Goal: Task Accomplishment & Management: Use online tool/utility

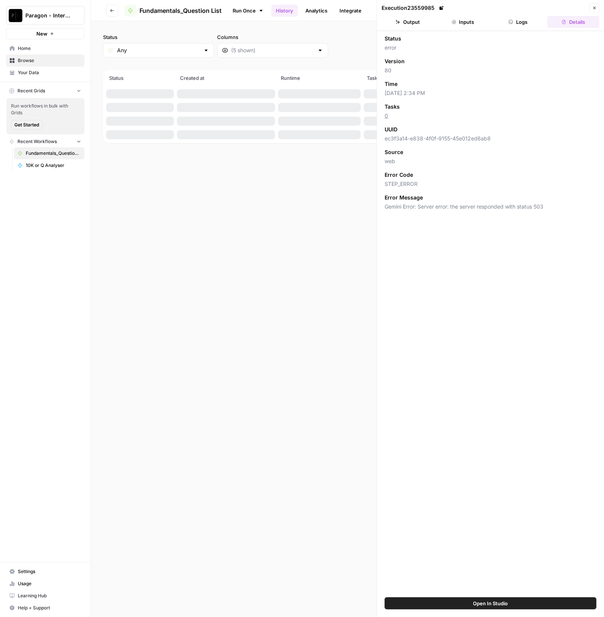
click at [594, 6] on icon "button" at bounding box center [594, 8] width 5 height 5
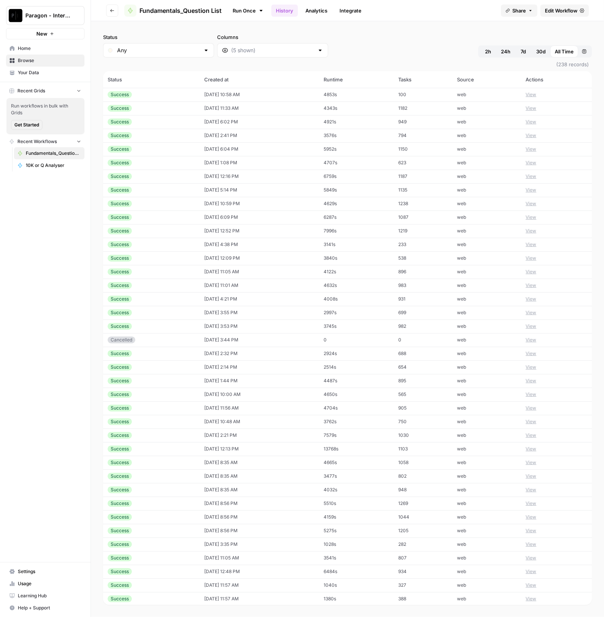
click at [45, 63] on span "Browse" at bounding box center [49, 60] width 63 height 7
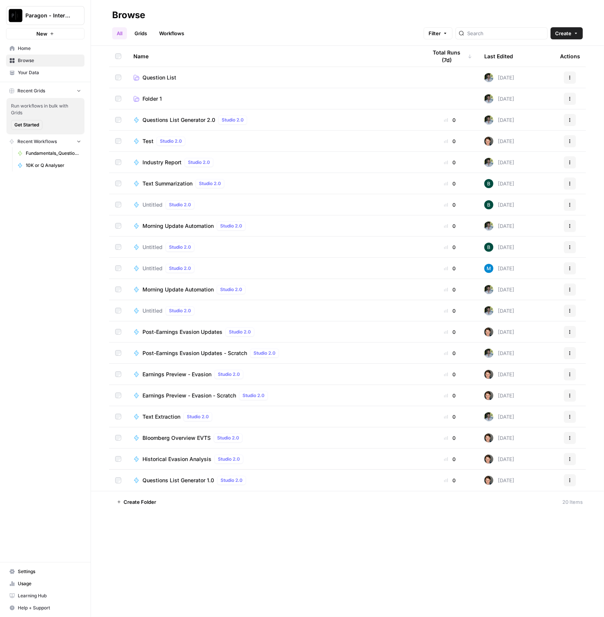
click at [172, 124] on div "Questions List Generator 2.0 Studio 2.0" at bounding box center [196, 120] width 108 height 9
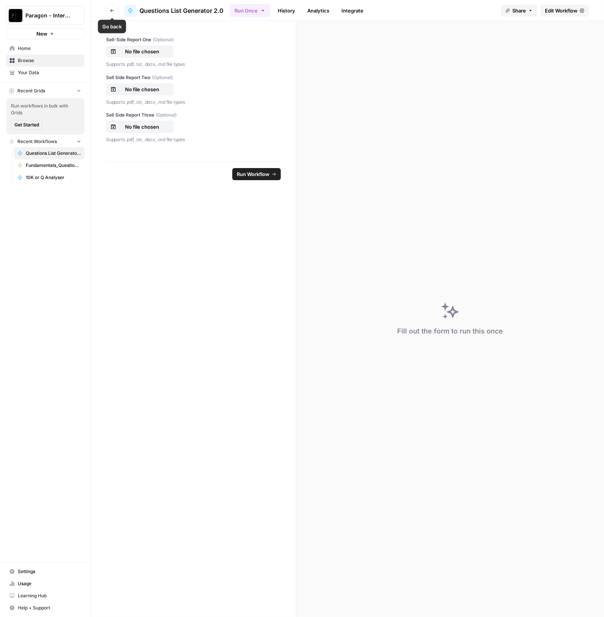
click at [114, 7] on button "Go back" at bounding box center [112, 11] width 12 height 12
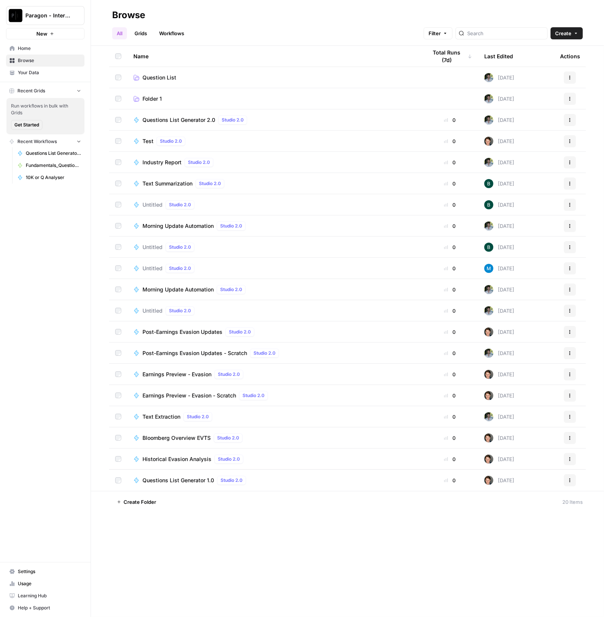
click at [190, 78] on link "Question List" at bounding box center [274, 78] width 282 height 8
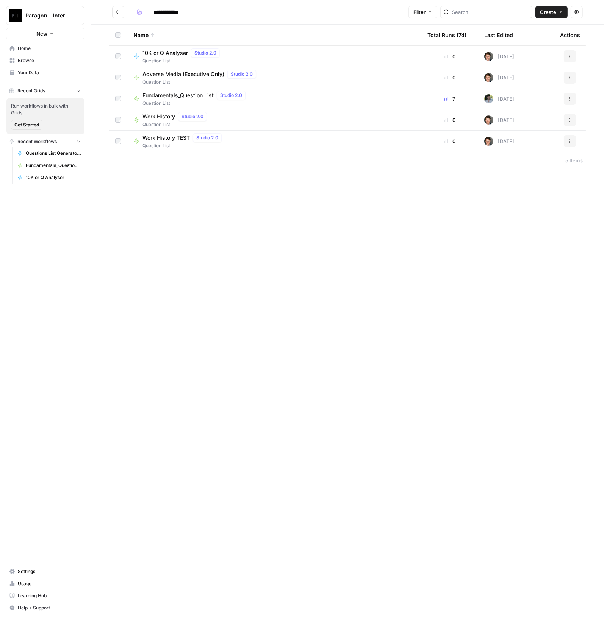
click at [176, 102] on span "Question List" at bounding box center [195, 103] width 106 height 7
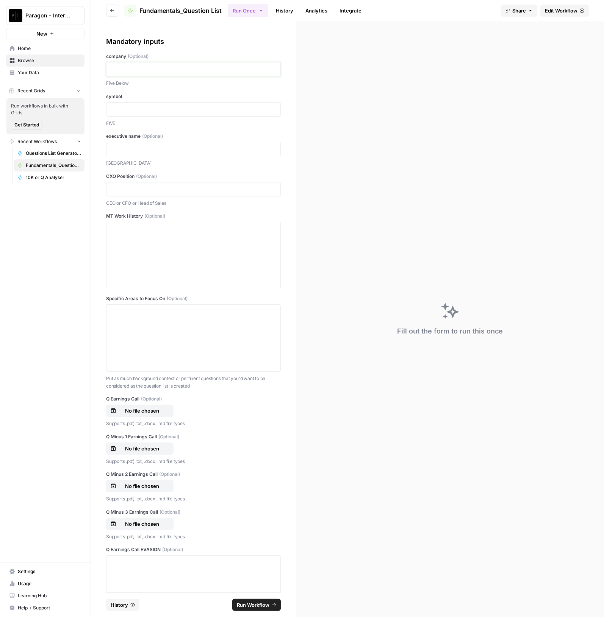
click at [188, 70] on p at bounding box center [193, 70] width 165 height 8
drag, startPoint x: 144, startPoint y: 193, endPoint x: 80, endPoint y: 183, distance: 64.8
click at [86, 187] on div "**********" at bounding box center [302, 308] width 604 height 617
click at [152, 179] on span "(Optional)" at bounding box center [146, 176] width 21 height 7
click at [142, 186] on p "***" at bounding box center [190, 190] width 158 height 8
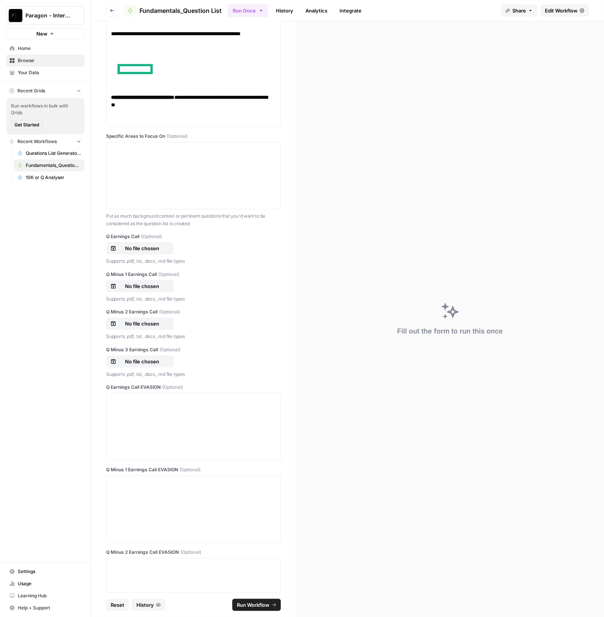
scroll to position [663, 0]
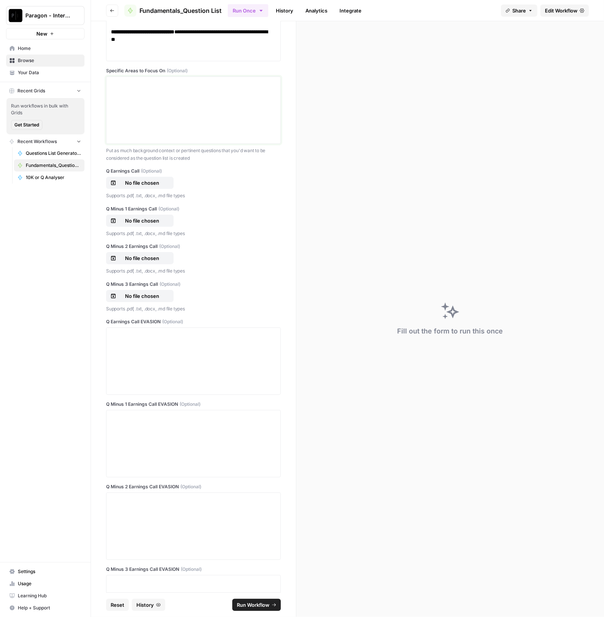
click at [172, 89] on div at bounding box center [193, 110] width 165 height 61
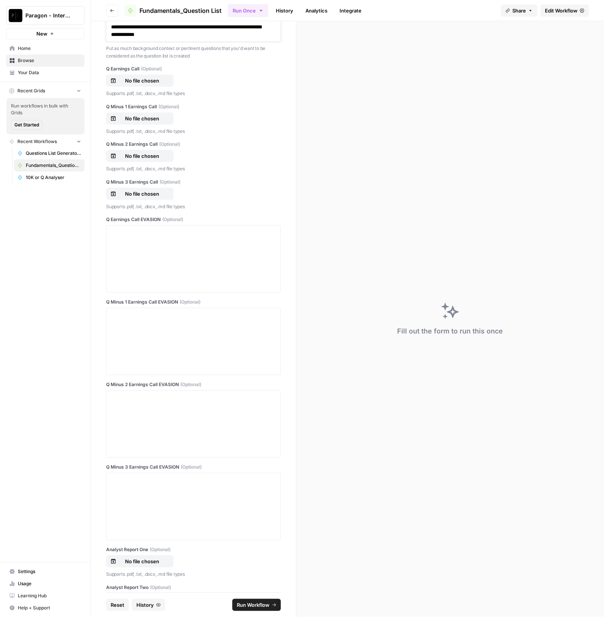
scroll to position [757, 0]
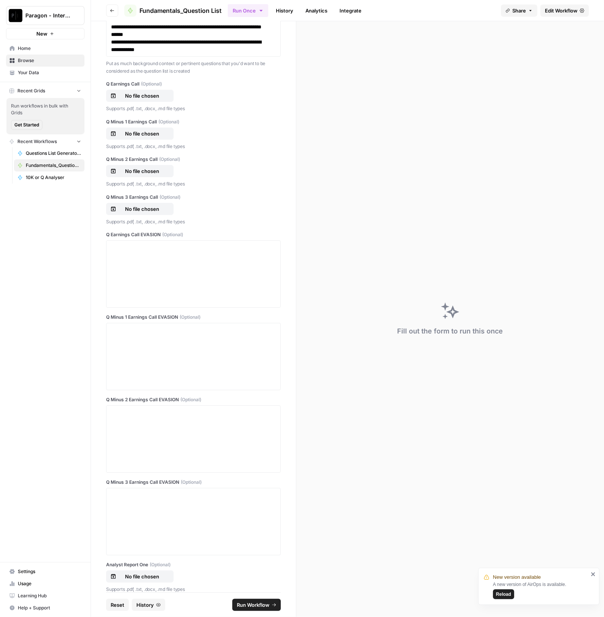
click at [137, 103] on div "Supports .pdf, .txt, .docx, .md file types" at bounding box center [193, 107] width 175 height 9
click at [139, 99] on button "No file chosen" at bounding box center [139, 96] width 67 height 12
click at [154, 135] on p "No file chosen" at bounding box center [142, 134] width 48 height 8
click at [157, 169] on p "No file chosen" at bounding box center [142, 171] width 48 height 8
click at [147, 205] on p "No file chosen" at bounding box center [142, 209] width 48 height 8
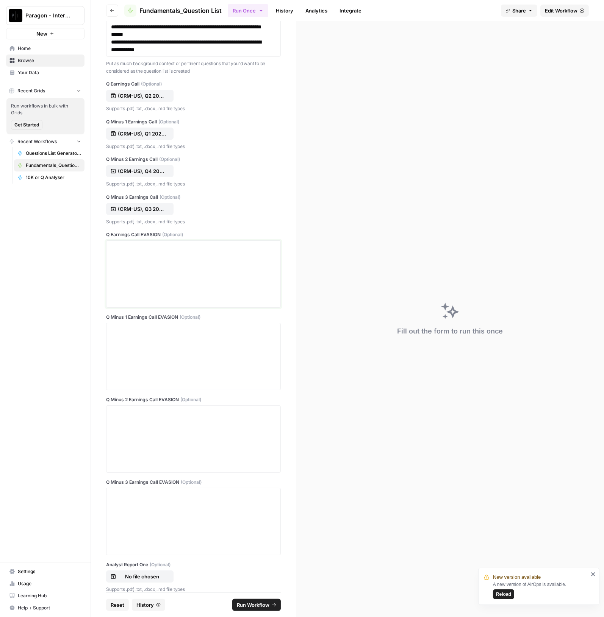
click at [157, 261] on div at bounding box center [193, 274] width 165 height 61
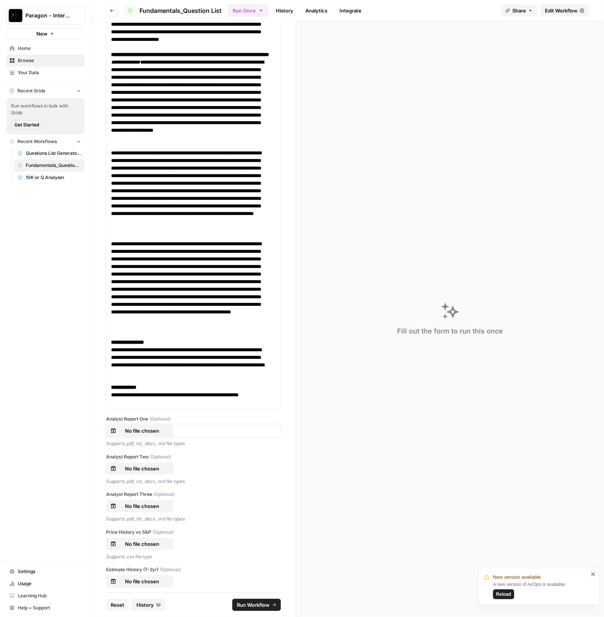
scroll to position [13755, 0]
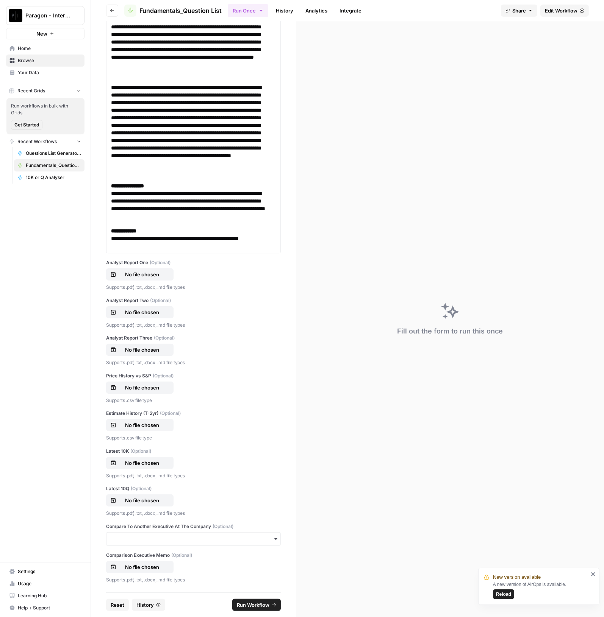
click at [144, 266] on label "Analyst Report One (Optional)" at bounding box center [193, 262] width 175 height 7
click at [0, 0] on input "Analyst Report One (Optional)" at bounding box center [0, 0] width 0 height 0
click at [145, 319] on button "No file chosen" at bounding box center [139, 312] width 67 height 12
click at [136, 354] on p "No file chosen" at bounding box center [142, 350] width 48 height 8
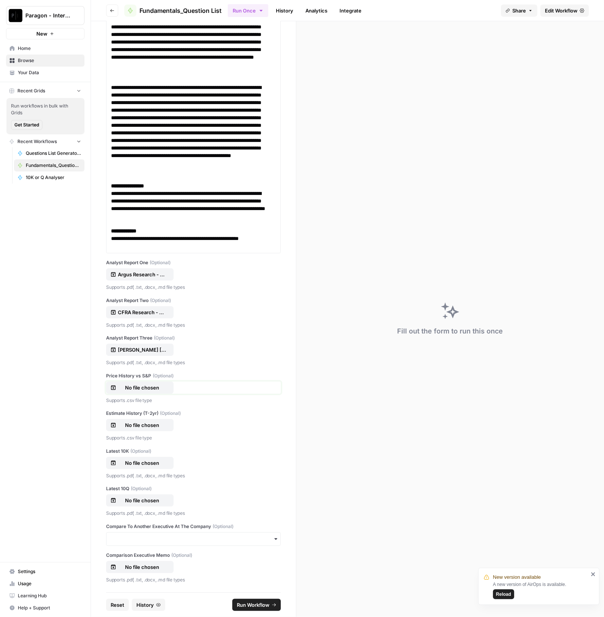
click at [148, 390] on p "No file chosen" at bounding box center [142, 388] width 48 height 8
click at [152, 425] on p "No file chosen" at bounding box center [142, 426] width 48 height 8
click at [155, 459] on button "No file chosen" at bounding box center [139, 463] width 67 height 12
click at [155, 497] on p "No file chosen" at bounding box center [142, 501] width 48 height 8
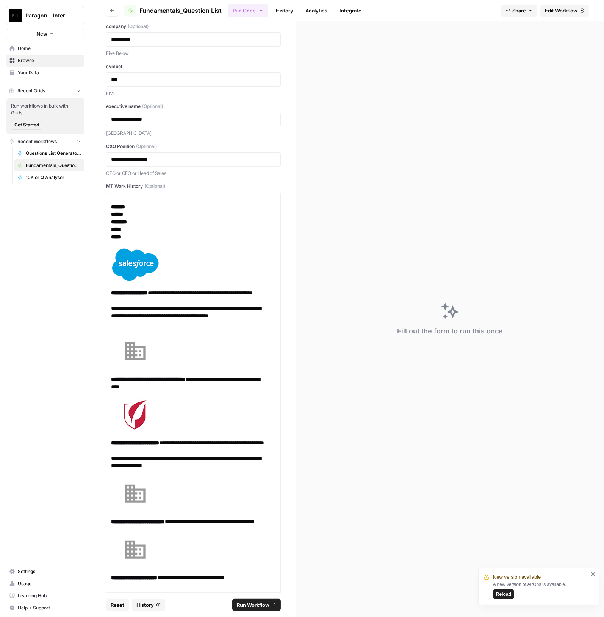
scroll to position [0, 0]
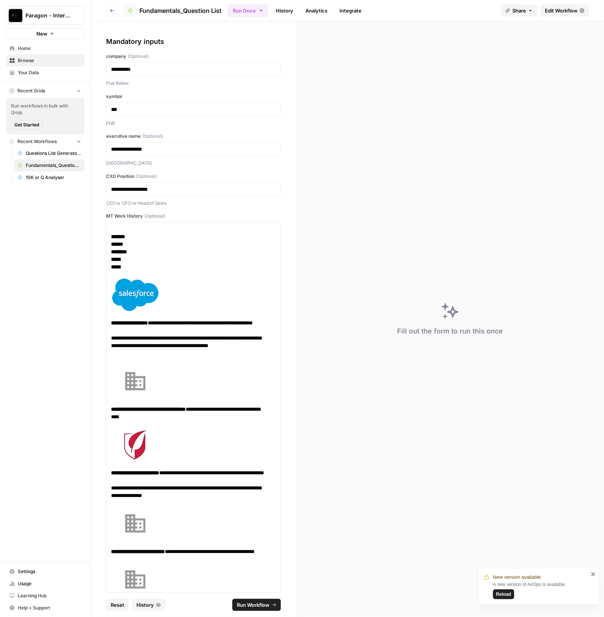
click at [247, 606] on span "Run Workflow" at bounding box center [253, 606] width 33 height 8
click at [122, 600] on button "Reset" at bounding box center [117, 605] width 23 height 12
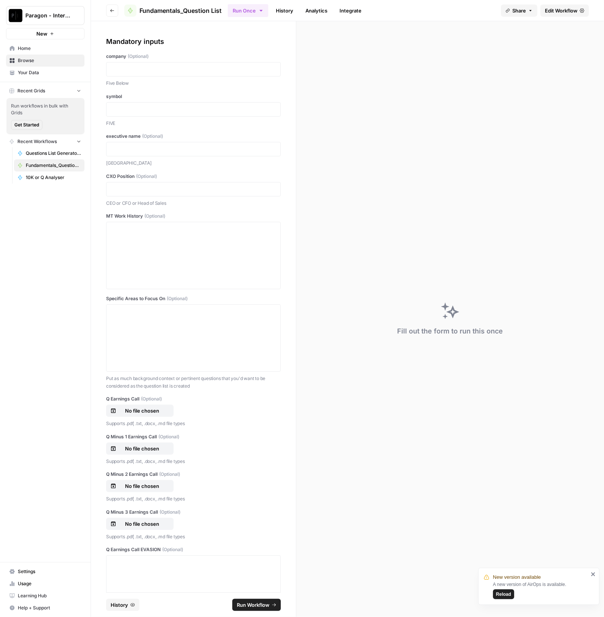
click at [172, 65] on div at bounding box center [193, 69] width 175 height 14
click at [169, 69] on p at bounding box center [193, 70] width 165 height 8
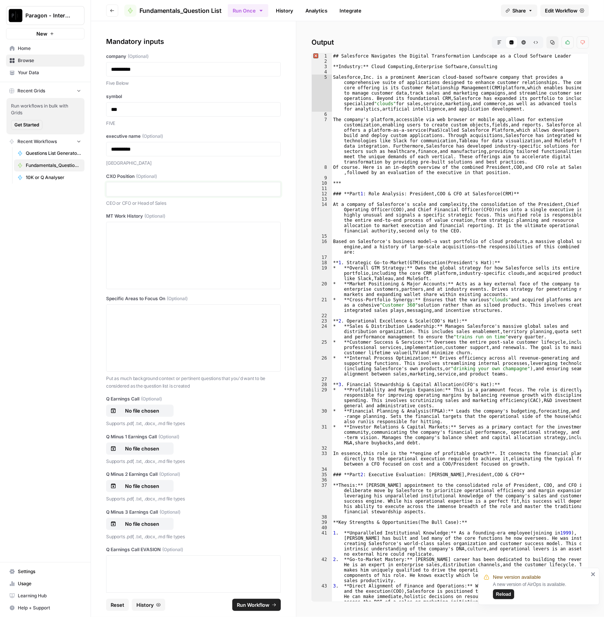
click at [140, 186] on p at bounding box center [193, 190] width 165 height 8
click at [148, 264] on div at bounding box center [193, 255] width 165 height 61
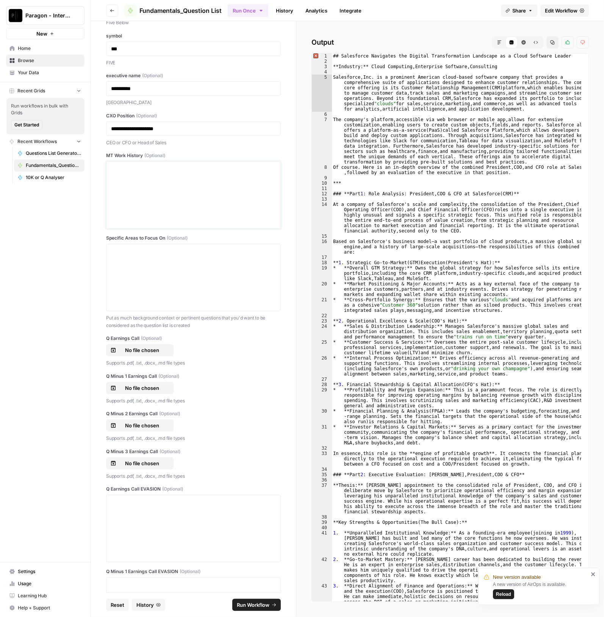
scroll to position [94, 0]
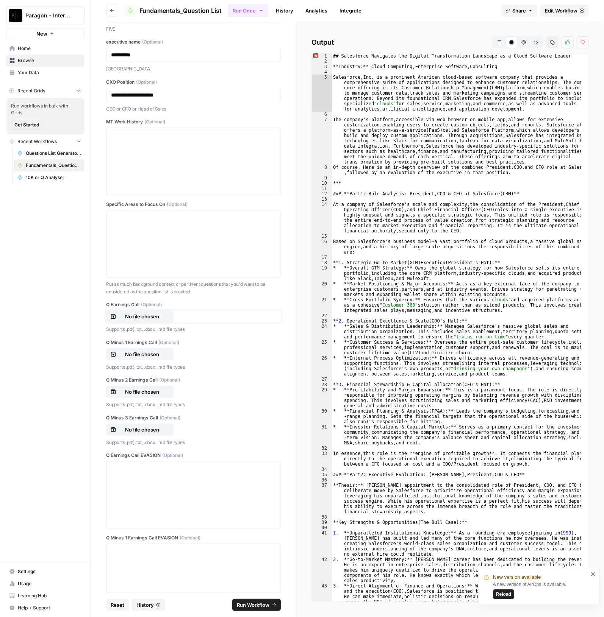
click at [142, 314] on p "No file chosen" at bounding box center [142, 317] width 48 height 8
click at [159, 356] on p "No file chosen" at bounding box center [142, 355] width 48 height 8
click at [143, 386] on button "No file chosen" at bounding box center [139, 392] width 67 height 12
click at [138, 426] on p "No file chosen" at bounding box center [142, 430] width 48 height 8
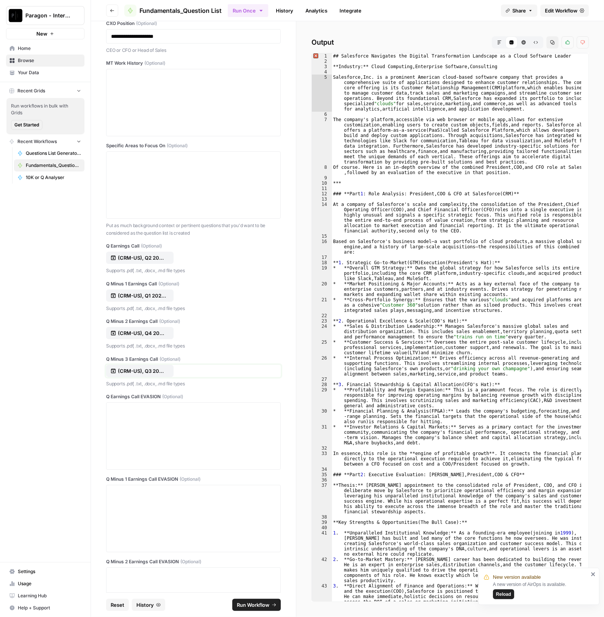
scroll to position [284, 0]
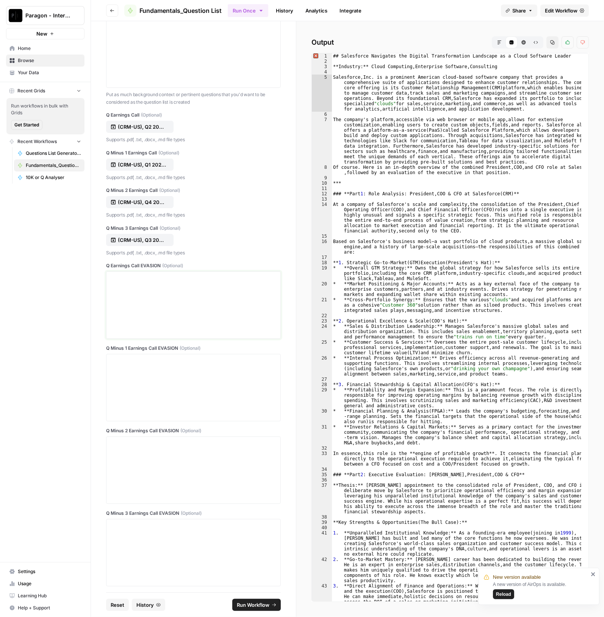
click at [159, 284] on div at bounding box center [193, 305] width 165 height 61
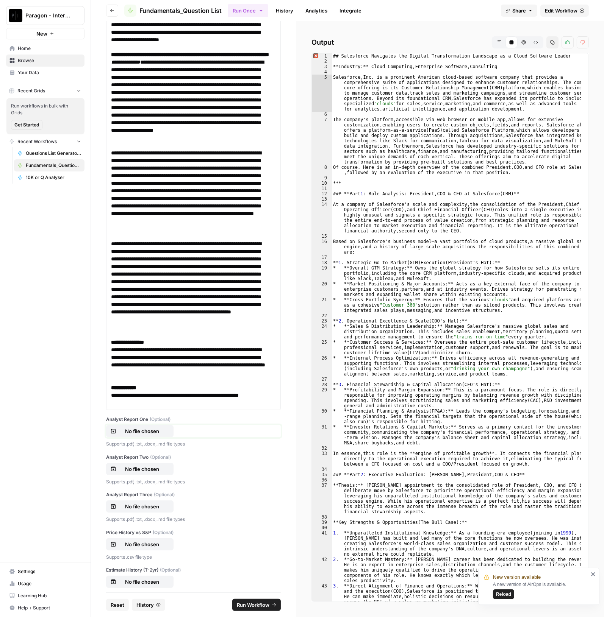
scroll to position [13312, 0]
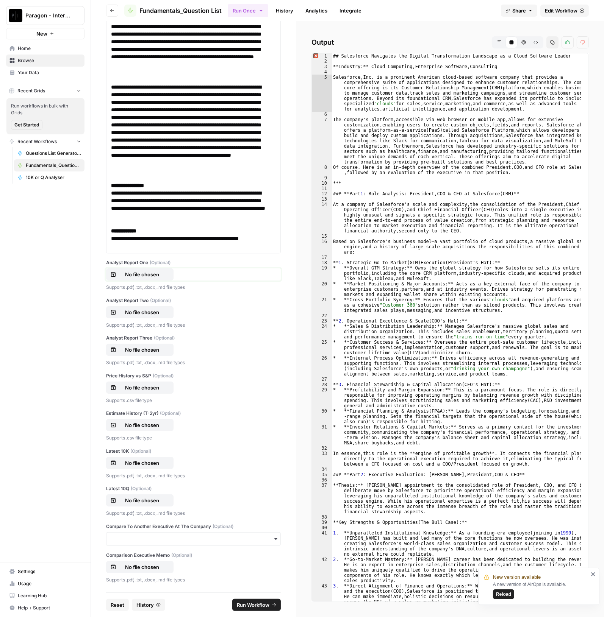
click at [148, 278] on p "No file chosen" at bounding box center [142, 275] width 48 height 8
click at [155, 319] on button "No file chosen" at bounding box center [139, 312] width 67 height 12
click at [159, 344] on button "No file chosen" at bounding box center [139, 350] width 67 height 12
click at [133, 392] on button "No file chosen" at bounding box center [139, 388] width 67 height 12
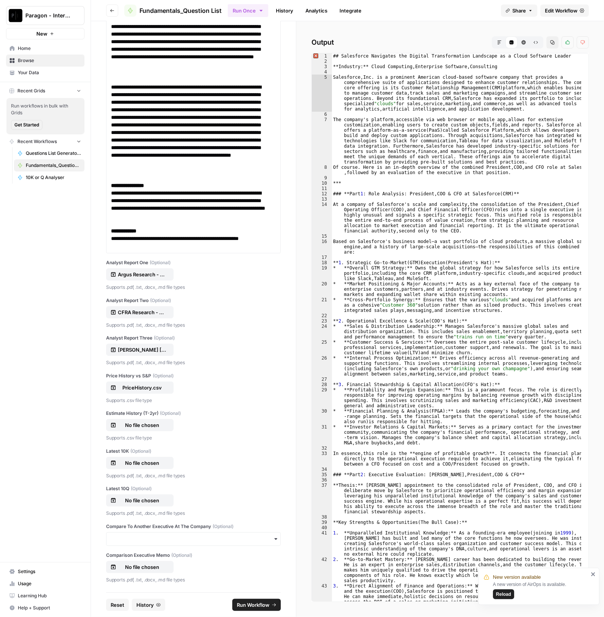
click at [145, 432] on div "Estimate History (T-2yr) (Optional) No file chosen Supports .csv file type" at bounding box center [193, 426] width 175 height 32
click at [145, 425] on p "No file chosen" at bounding box center [142, 426] width 48 height 8
click at [146, 463] on p "No file chosen" at bounding box center [142, 464] width 48 height 8
click at [147, 503] on p "No file chosen" at bounding box center [142, 501] width 48 height 8
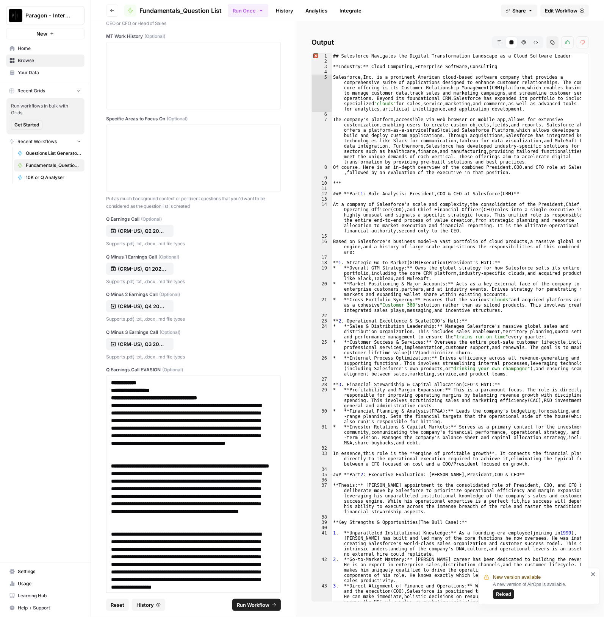
scroll to position [0, 0]
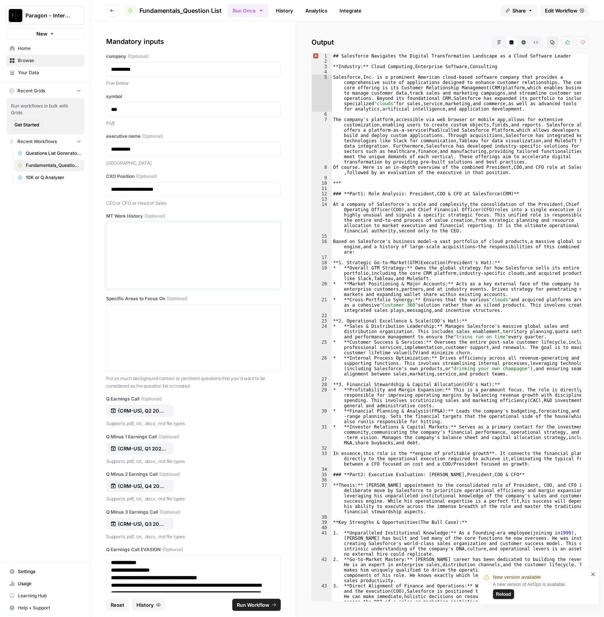
click at [187, 235] on div at bounding box center [193, 255] width 165 height 61
drag, startPoint x: 144, startPoint y: 242, endPoint x: 166, endPoint y: 242, distance: 22.4
click at [145, 242] on div at bounding box center [193, 255] width 165 height 61
click at [142, 325] on div at bounding box center [193, 338] width 165 height 61
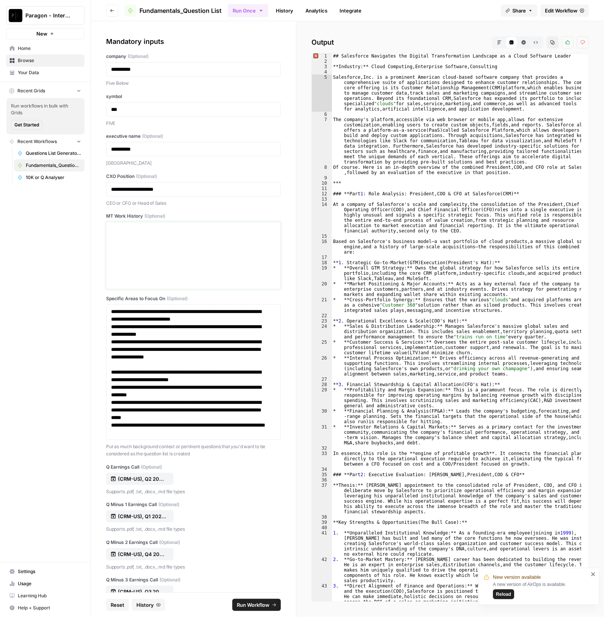
click at [151, 234] on div at bounding box center [193, 255] width 165 height 61
click at [200, 233] on div at bounding box center [193, 255] width 165 height 61
click at [142, 244] on div at bounding box center [193, 255] width 165 height 61
click at [164, 233] on div at bounding box center [193, 255] width 165 height 61
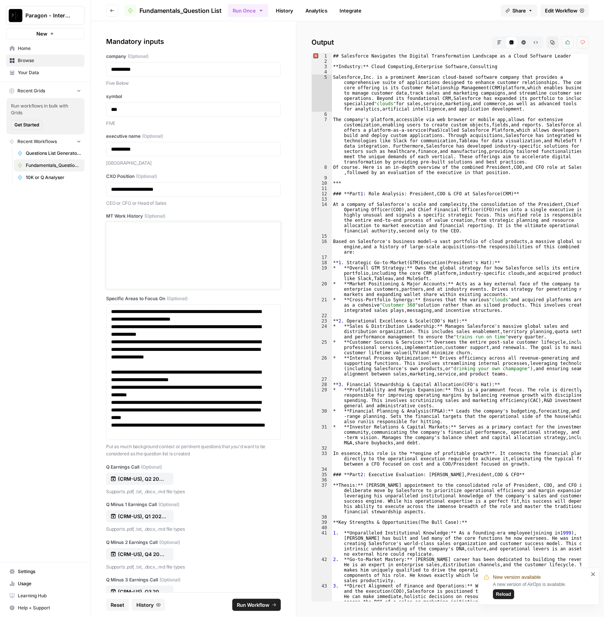
click at [210, 244] on div at bounding box center [193, 255] width 165 height 61
drag, startPoint x: 173, startPoint y: 265, endPoint x: 172, endPoint y: 259, distance: 5.9
click at [173, 265] on div at bounding box center [193, 255] width 165 height 61
click at [152, 245] on div at bounding box center [193, 255] width 165 height 61
click at [499, 39] on button "Markdown" at bounding box center [499, 42] width 12 height 12
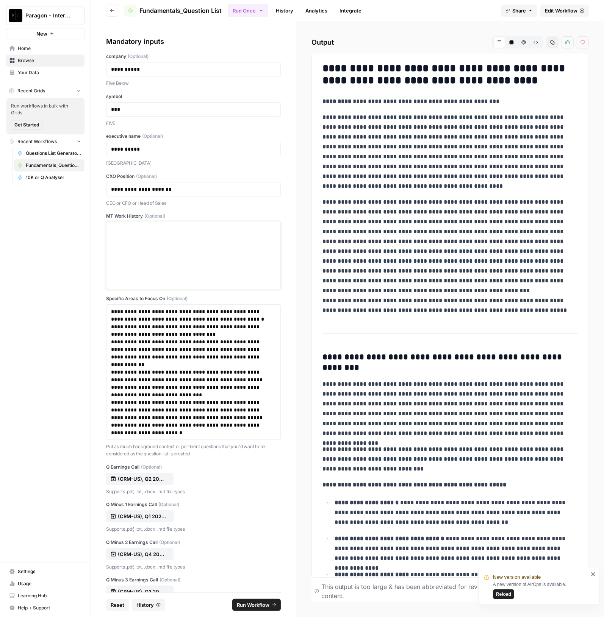
click at [186, 245] on div at bounding box center [193, 255] width 165 height 61
click at [143, 228] on p at bounding box center [190, 229] width 158 height 8
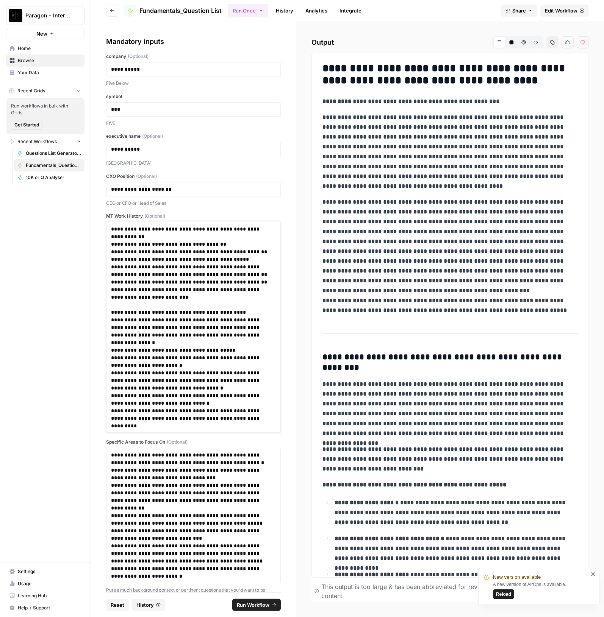
click at [161, 266] on p "**********" at bounding box center [190, 267] width 158 height 23
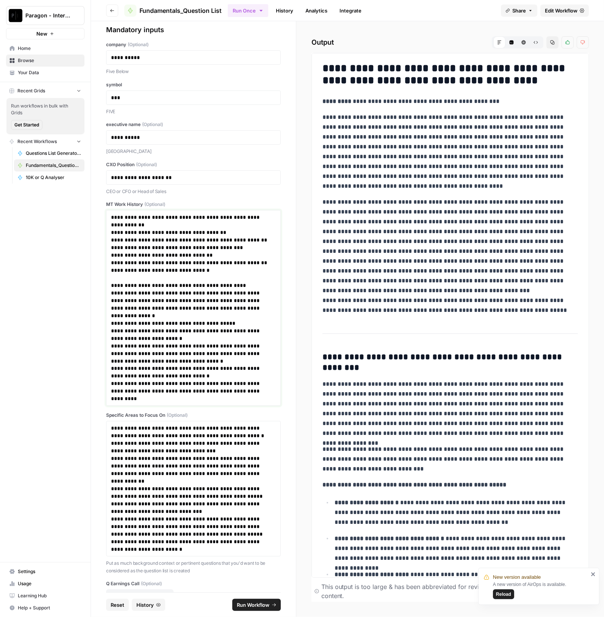
scroll to position [47, 0]
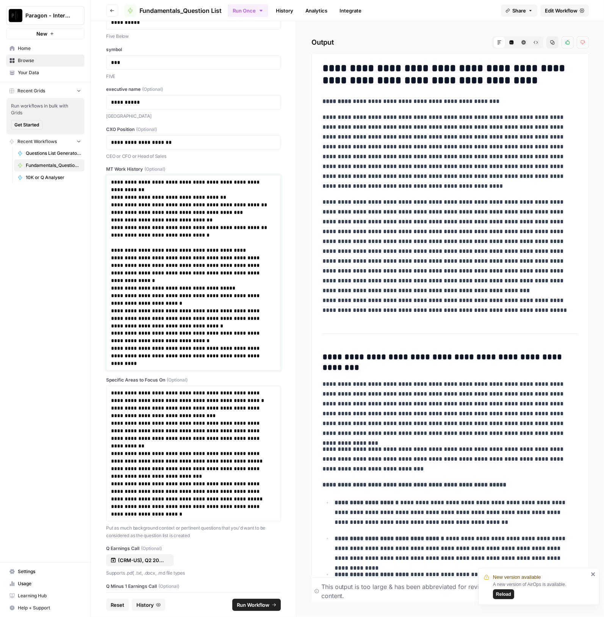
click at [145, 364] on p "**********" at bounding box center [190, 349] width 158 height 38
drag, startPoint x: 198, startPoint y: 310, endPoint x: 169, endPoint y: 325, distance: 33.0
click at [169, 325] on p "**********" at bounding box center [190, 311] width 158 height 38
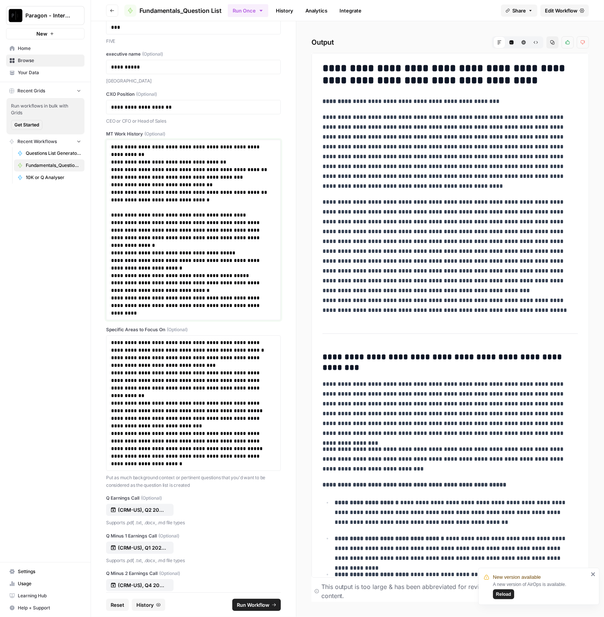
scroll to position [142, 0]
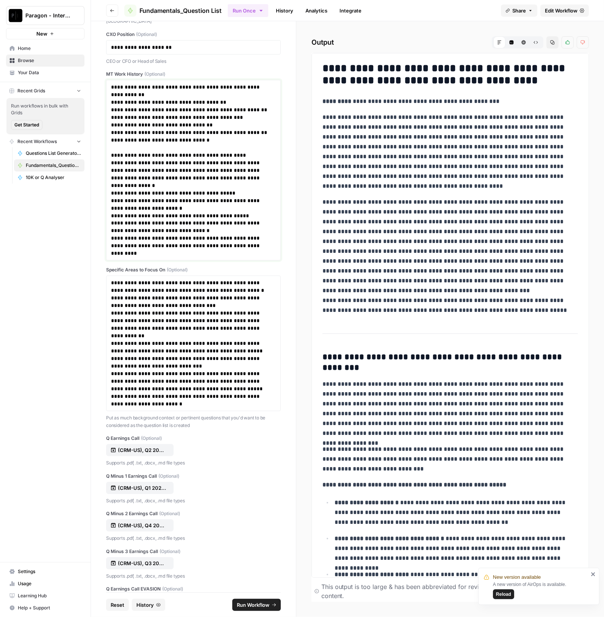
click at [227, 239] on p "**********" at bounding box center [190, 238] width 158 height 38
drag, startPoint x: 228, startPoint y: 238, endPoint x: 228, endPoint y: 246, distance: 8.0
click at [228, 246] on p "**********" at bounding box center [190, 238] width 158 height 38
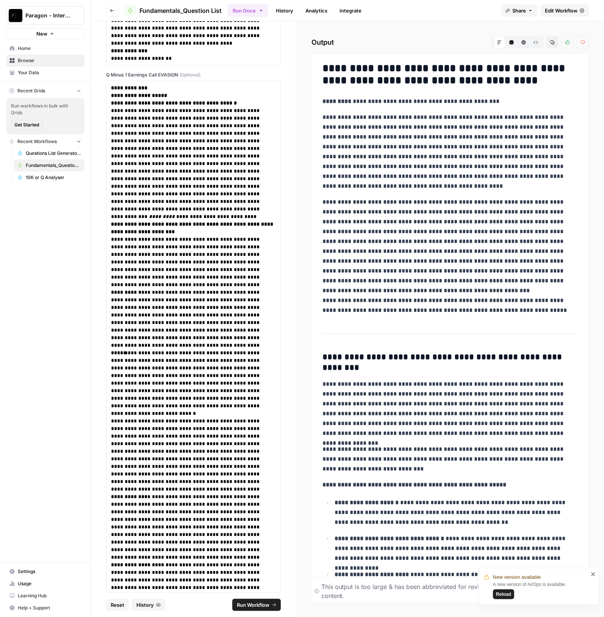
scroll to position [3788, 0]
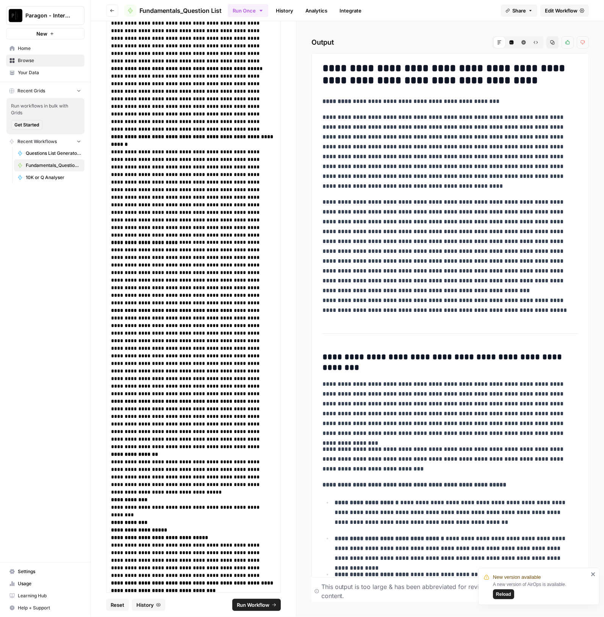
click at [252, 607] on span "Run Workflow" at bounding box center [253, 606] width 33 height 8
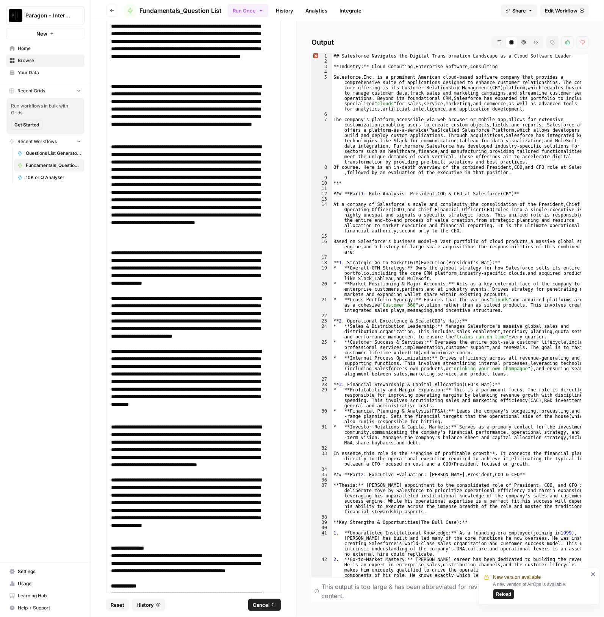
scroll to position [2178, 0]
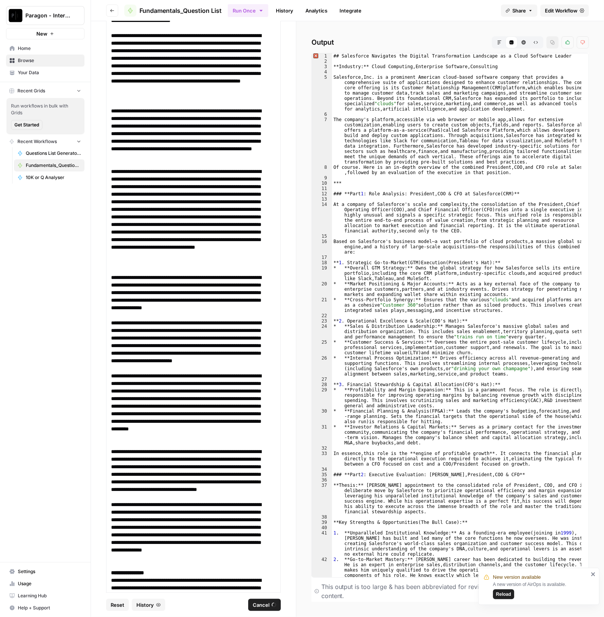
click at [273, 10] on link "History" at bounding box center [284, 11] width 27 height 12
